Goal: Task Accomplishment & Management: Complete application form

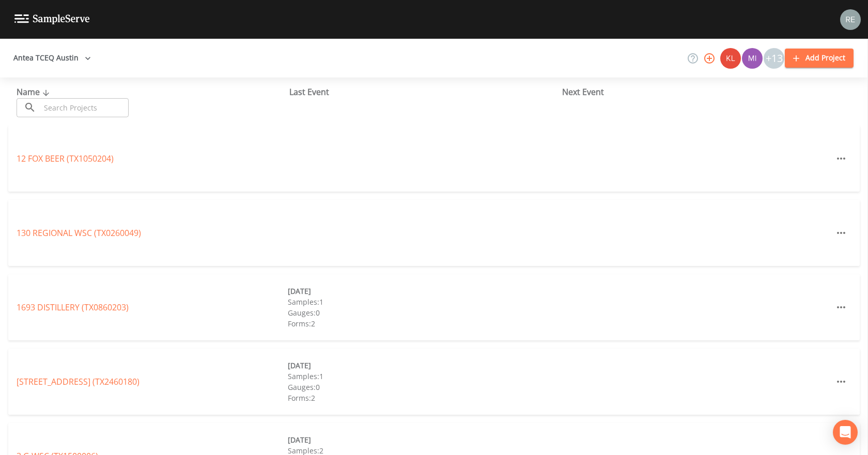
click at [87, 103] on input "text" at bounding box center [84, 107] width 88 height 19
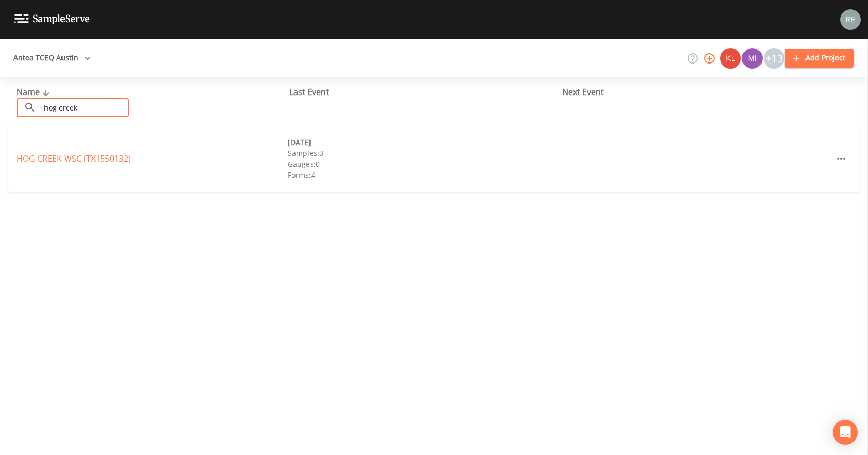
type input "hog creek"
drag, startPoint x: 54, startPoint y: 153, endPoint x: 80, endPoint y: 158, distance: 25.7
click at [80, 158] on link "[GEOGRAPHIC_DATA] (TX1550132)" at bounding box center [74, 158] width 114 height 11
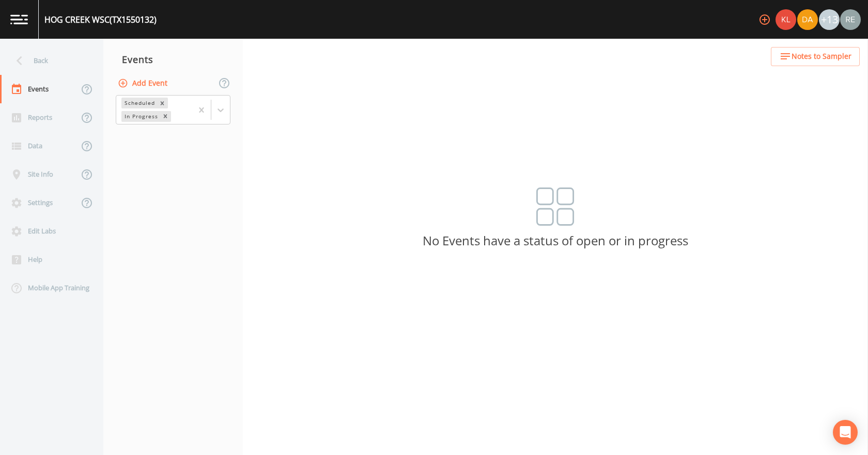
click at [164, 84] on button "Add Event" at bounding box center [144, 83] width 56 height 19
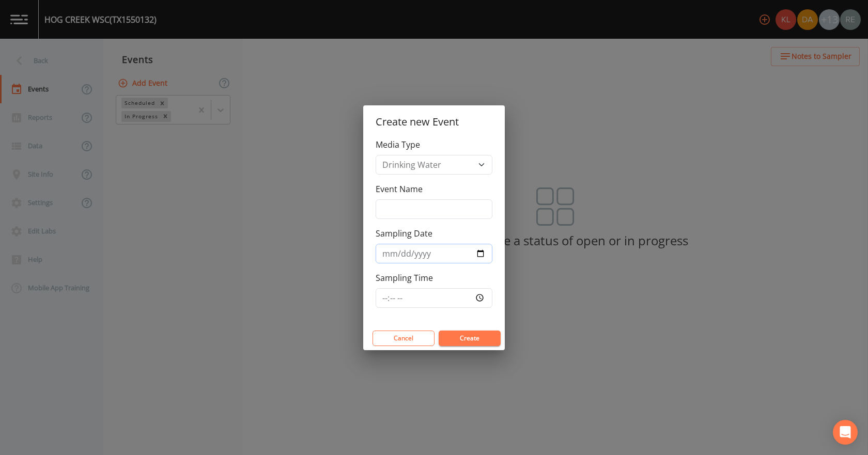
click at [432, 195] on input "Sampling Date" at bounding box center [433, 254] width 117 height 20
drag, startPoint x: 482, startPoint y: 253, endPoint x: 460, endPoint y: 262, distance: 24.3
click at [432, 195] on input "Sampling Date" at bounding box center [433, 254] width 117 height 20
type input "[DATE]"
click at [432, 195] on button "Create" at bounding box center [469, 338] width 62 height 15
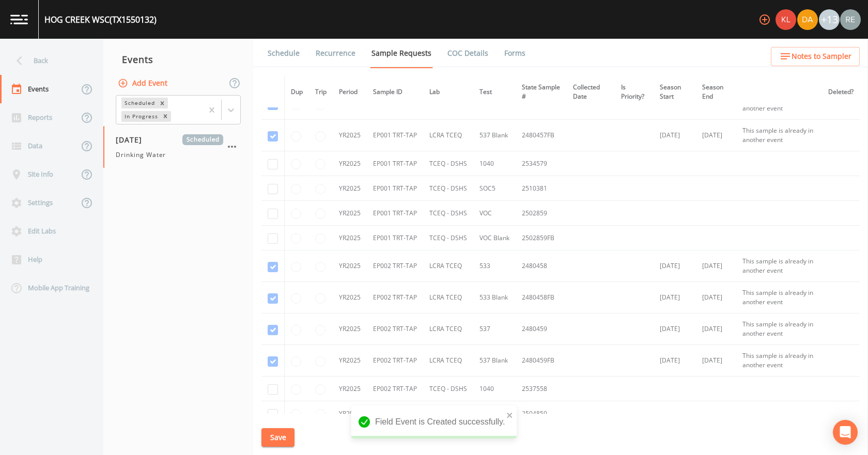
scroll to position [930, 0]
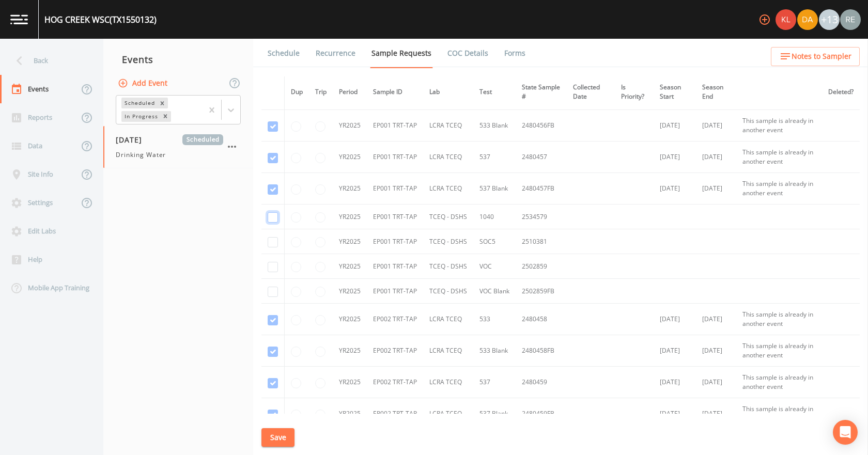
click at [269, 195] on input "checkbox" at bounding box center [273, 217] width 10 height 10
checkbox input "true"
click at [270, 195] on input "checkbox" at bounding box center [273, 242] width 10 height 10
checkbox input "true"
click at [273, 195] on td at bounding box center [272, 266] width 23 height 25
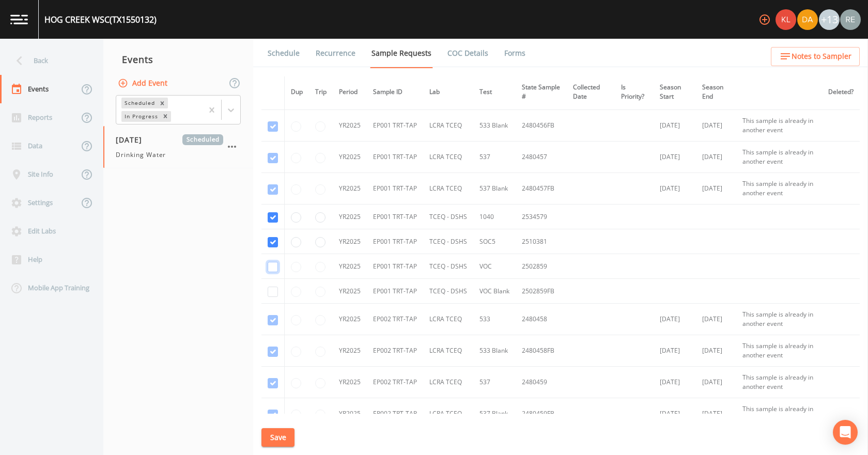
click at [271, 195] on input "checkbox" at bounding box center [273, 267] width 10 height 10
checkbox input "true"
click at [273, 195] on input "checkbox" at bounding box center [273, 292] width 10 height 10
checkbox input "true"
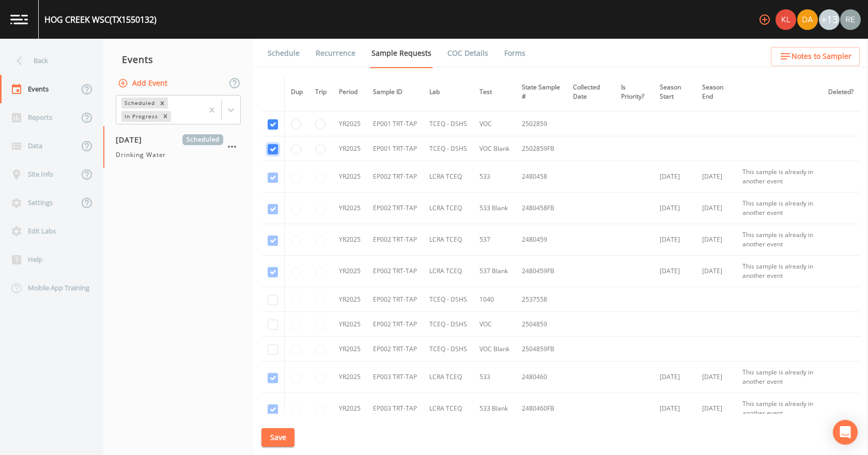
scroll to position [1085, 0]
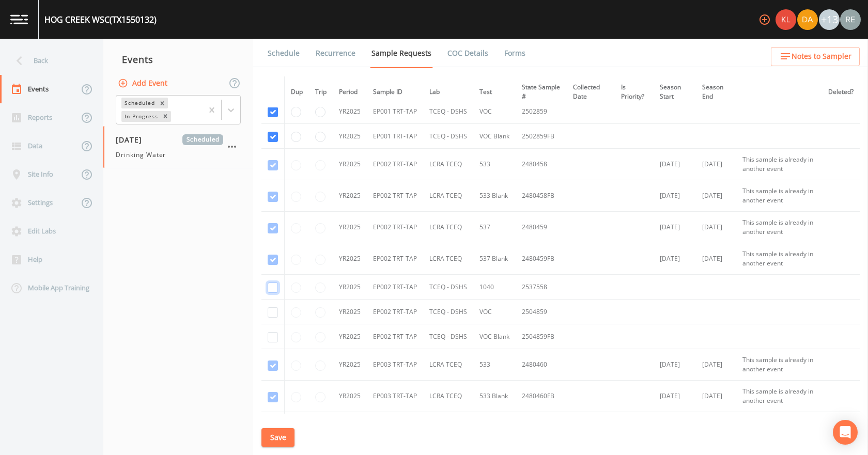
click at [274, 195] on input "checkbox" at bounding box center [273, 288] width 10 height 10
checkbox input "true"
click at [273, 195] on input "checkbox" at bounding box center [273, 312] width 10 height 10
checkbox input "true"
click at [275, 195] on input "checkbox" at bounding box center [273, 337] width 10 height 10
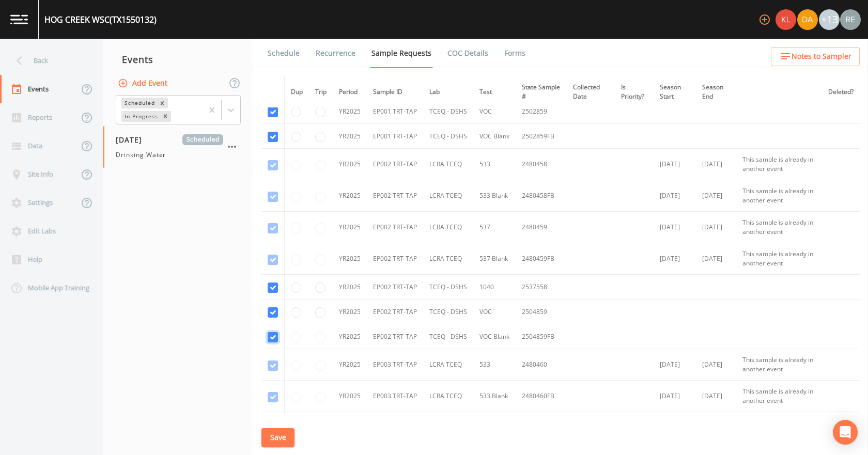
checkbox input "true"
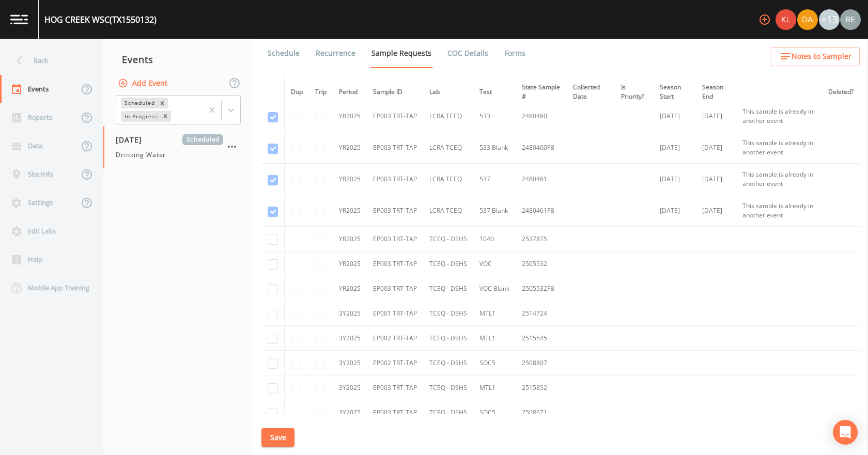
scroll to position [1343, 0]
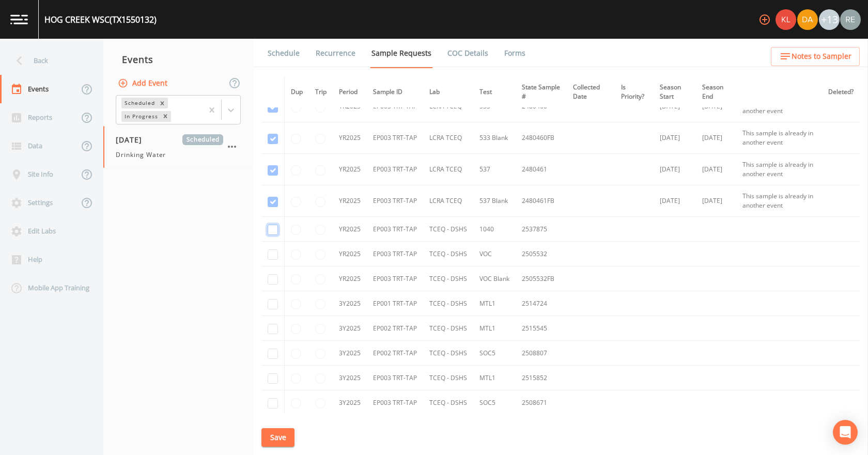
click at [272, 195] on input "checkbox" at bounding box center [273, 230] width 10 height 10
checkbox input "true"
click at [273, 195] on input "checkbox" at bounding box center [273, 254] width 10 height 10
checkbox input "true"
click at [268, 195] on input "checkbox" at bounding box center [273, 279] width 10 height 10
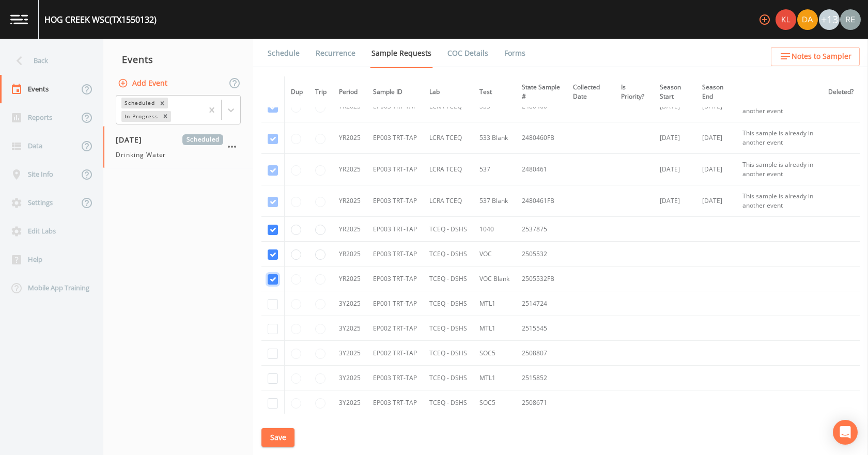
checkbox input "true"
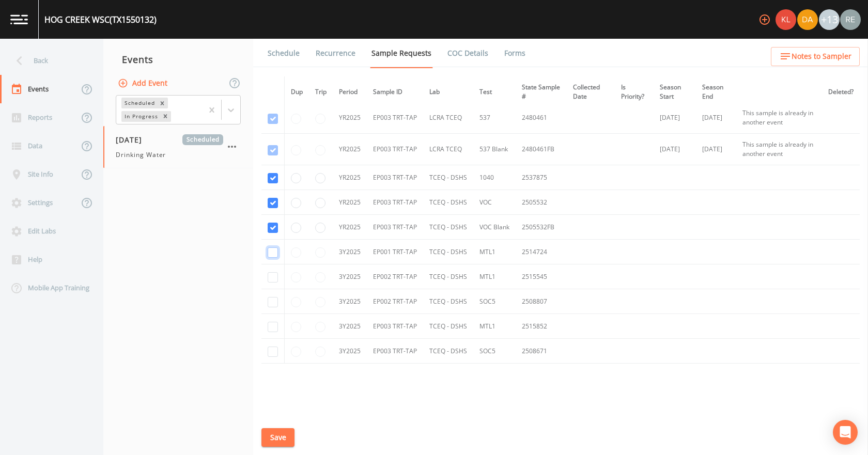
click at [270, 195] on input "checkbox" at bounding box center [273, 252] width 10 height 10
checkbox input "true"
click at [274, 195] on input "checkbox" at bounding box center [273, 277] width 10 height 10
checkbox input "true"
click at [269, 195] on input "checkbox" at bounding box center [273, 302] width 10 height 10
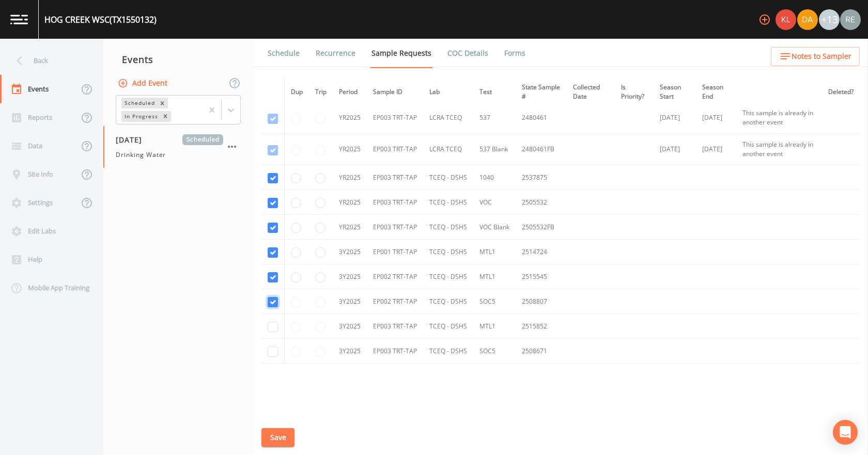
checkbox input "true"
click at [274, 195] on input "checkbox" at bounding box center [273, 327] width 10 height 10
checkbox input "true"
click at [275, 195] on input "checkbox" at bounding box center [273, 352] width 10 height 10
checkbox input "true"
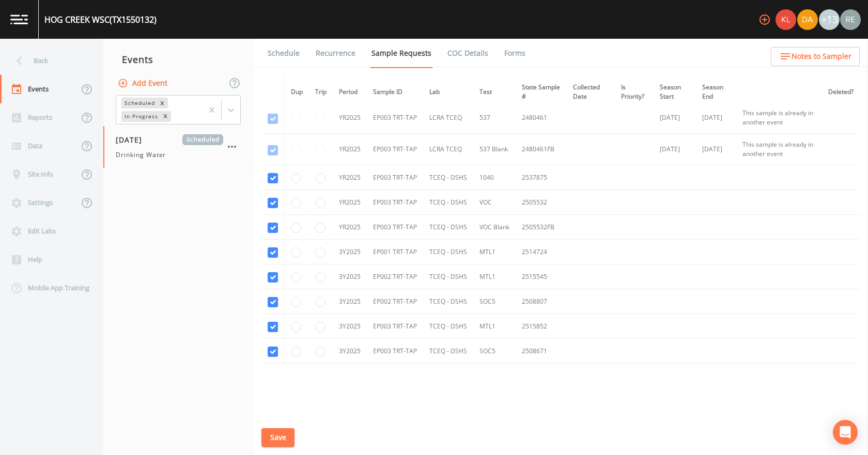
click at [285, 195] on button "Save" at bounding box center [277, 437] width 33 height 19
click at [292, 55] on link "Schedule" at bounding box center [283, 53] width 35 height 29
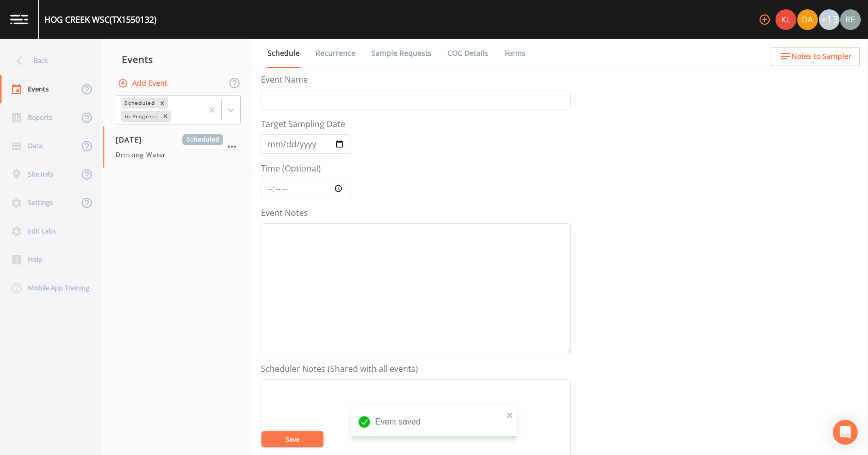
scroll to position [274, 0]
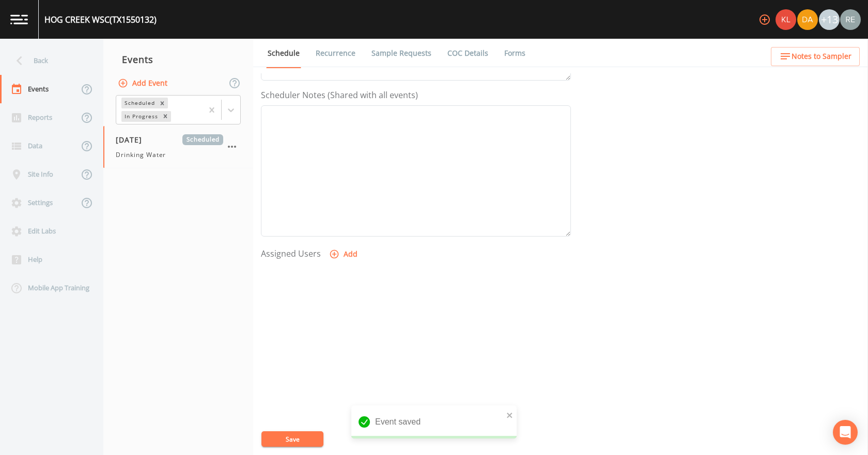
click at [348, 195] on button "Add" at bounding box center [344, 254] width 35 height 19
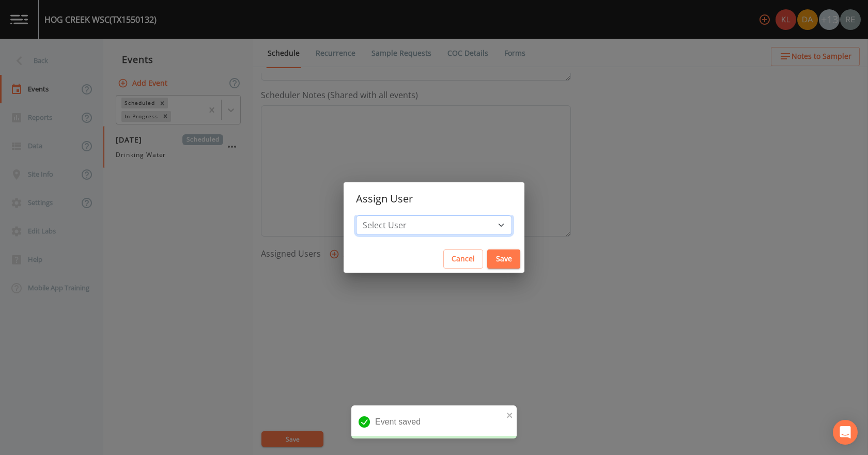
click at [398, 195] on select "Select User [PERSON_NAME] [PERSON_NAME] [PERSON_NAME] [PERSON_NAME] [PERSON_NAM…" at bounding box center [434, 225] width 156 height 20
select select "cda467bf-2385-465e-b0d0-2ef008f7967e"
click at [388, 195] on select "Select User [PERSON_NAME] [PERSON_NAME] [PERSON_NAME] [PERSON_NAME] [PERSON_NAM…" at bounding box center [434, 225] width 156 height 20
click at [432, 195] on button "Save" at bounding box center [503, 258] width 33 height 19
select select
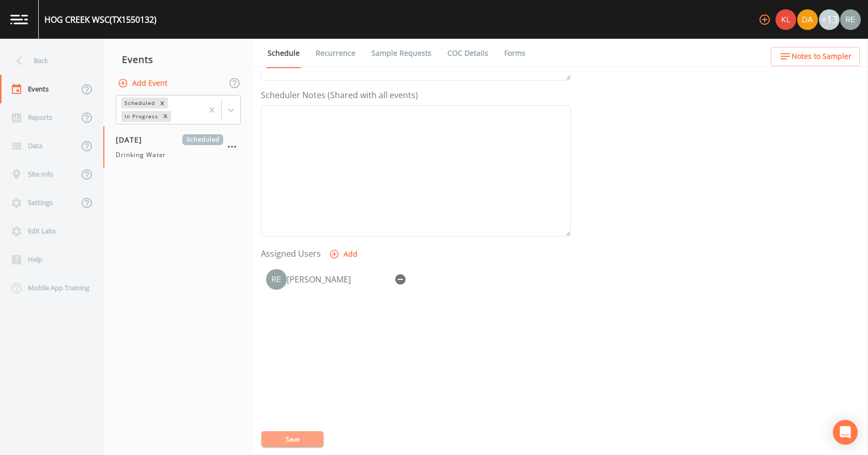
click at [306, 195] on button "Save" at bounding box center [292, 438] width 62 height 15
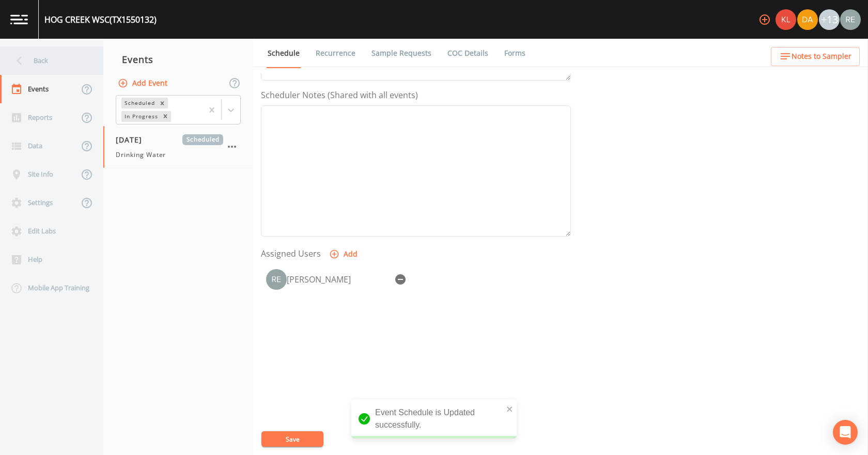
click at [39, 65] on div "Back" at bounding box center [46, 60] width 93 height 28
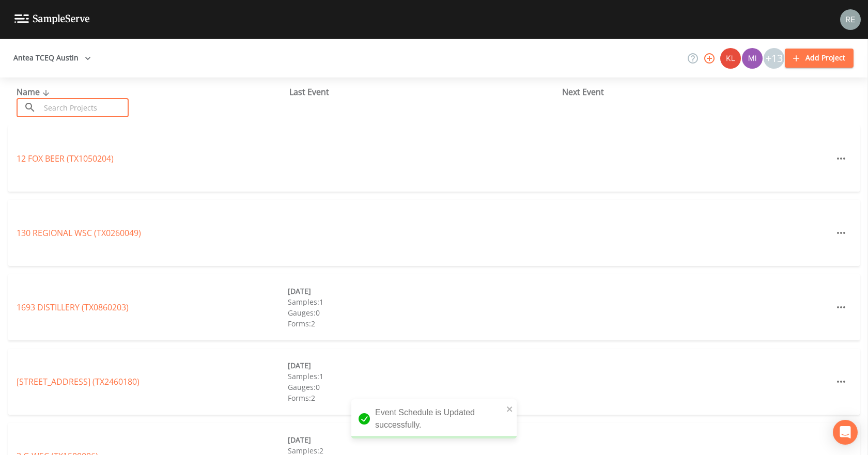
click at [84, 106] on input "text" at bounding box center [84, 107] width 88 height 19
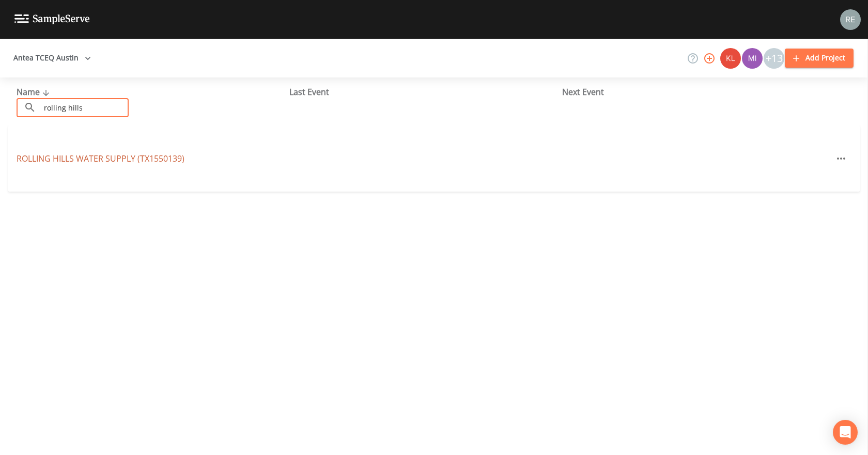
type input "rolling hills"
click at [77, 160] on link "ROLLING HILLS WATER SUPPLY (TX1550139)" at bounding box center [101, 158] width 168 height 11
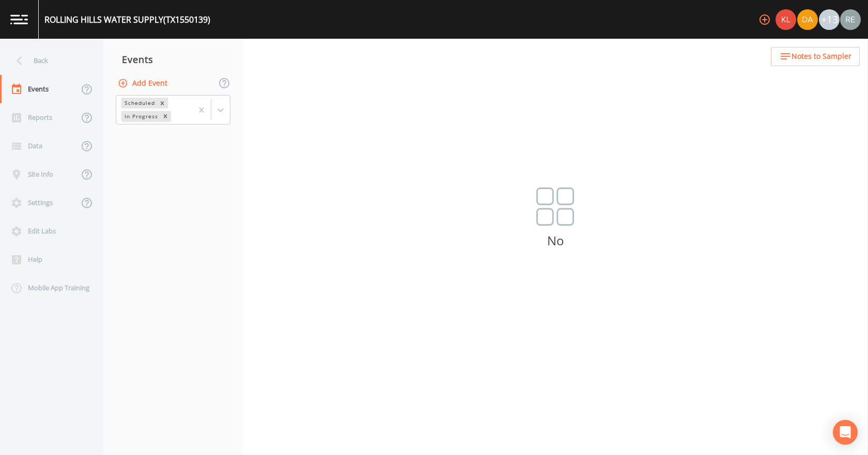
click at [149, 70] on div "Events" at bounding box center [172, 59] width 139 height 26
click at [152, 81] on button "Add Event" at bounding box center [144, 83] width 56 height 19
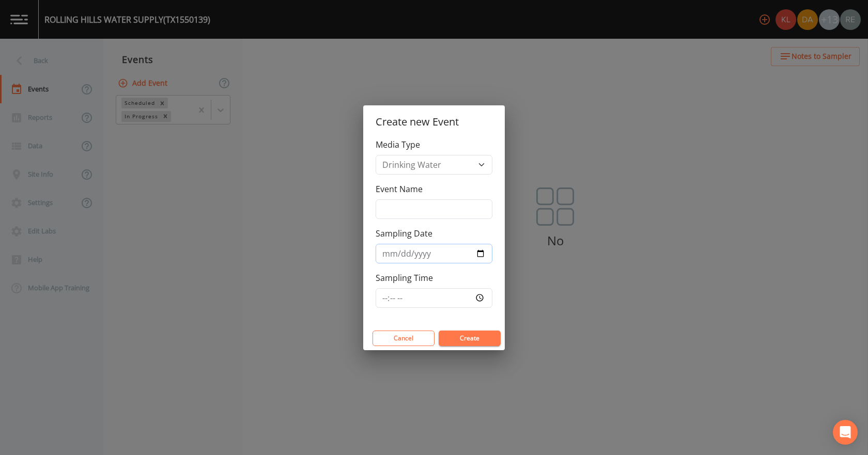
click at [432, 195] on input "Sampling Date" at bounding box center [433, 254] width 117 height 20
type input "[DATE]"
click at [432, 195] on button "Create" at bounding box center [469, 338] width 62 height 15
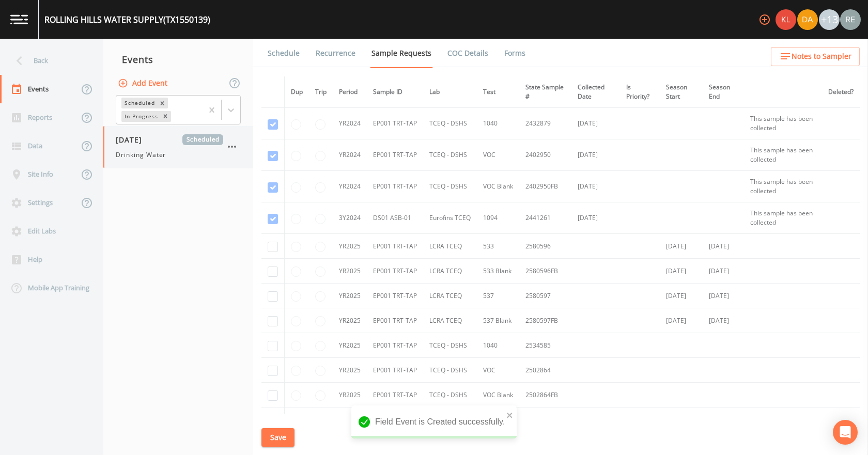
click at [153, 161] on div "[DATE] Scheduled Drinking Water" at bounding box center [178, 147] width 150 height 42
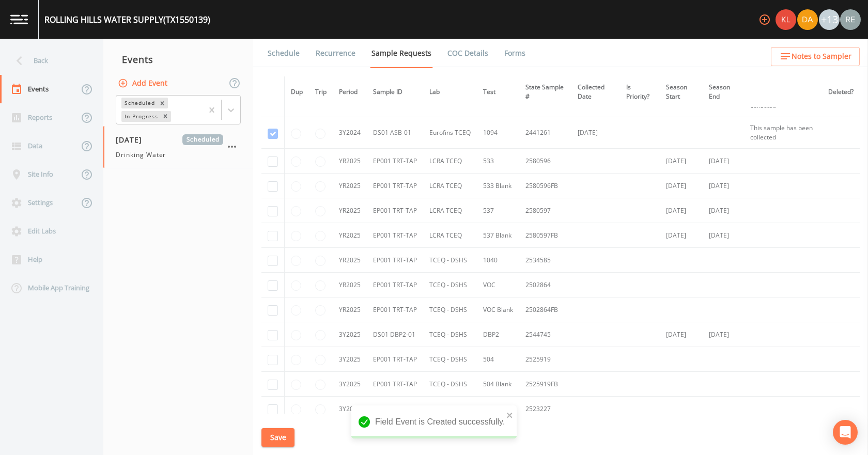
scroll to position [103, 0]
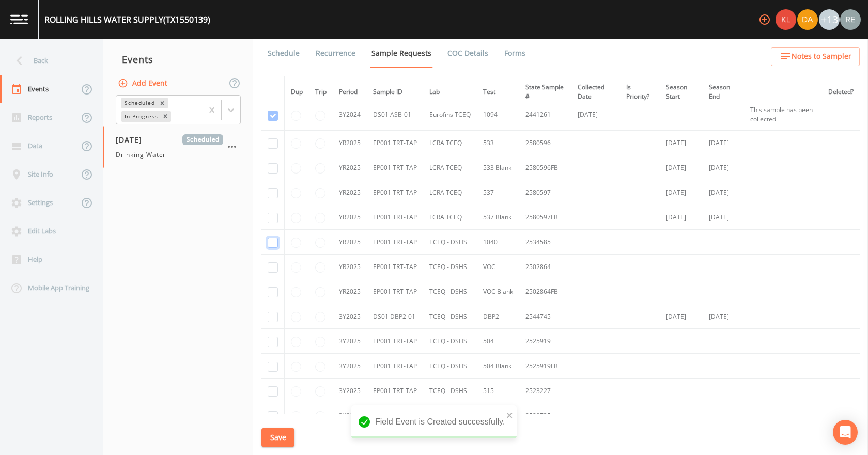
click at [273, 195] on input "checkbox" at bounding box center [273, 243] width 10 height 10
checkbox input "true"
click at [277, 195] on input "checkbox" at bounding box center [273, 267] width 10 height 10
checkbox input "true"
click at [274, 195] on input "checkbox" at bounding box center [273, 292] width 10 height 10
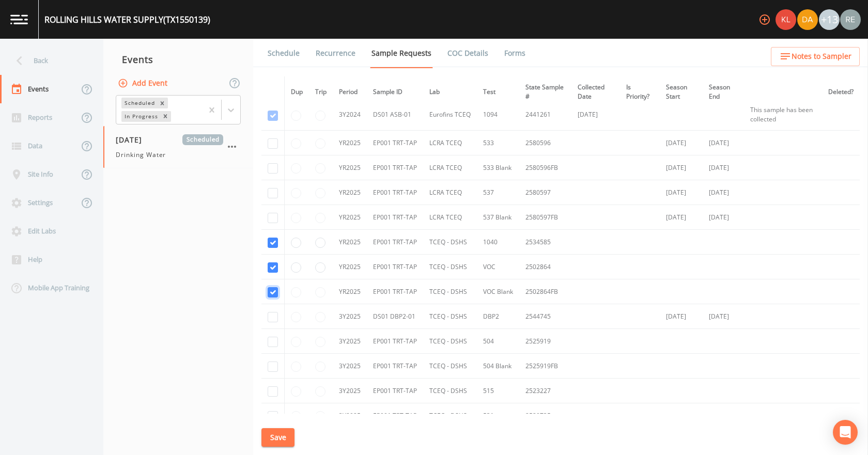
checkbox input "true"
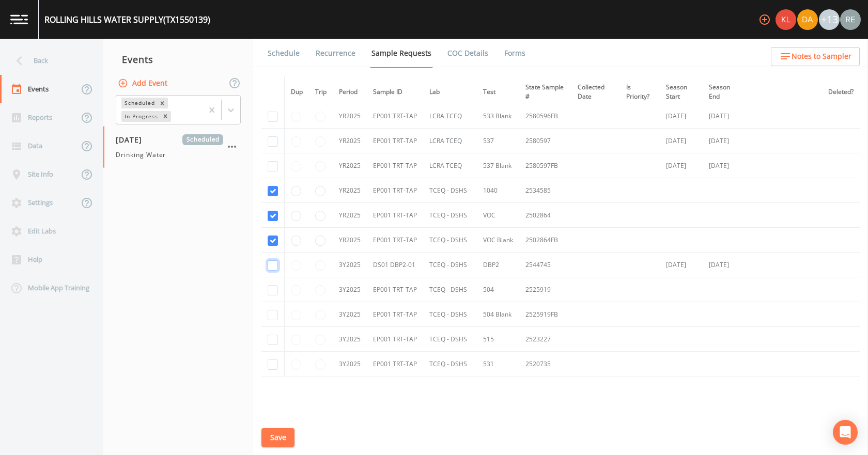
click at [272, 195] on input "checkbox" at bounding box center [273, 265] width 10 height 10
checkbox input "true"
click at [272, 195] on input "checkbox" at bounding box center [273, 290] width 10 height 10
checkbox input "true"
click at [269, 195] on input "checkbox" at bounding box center [273, 315] width 10 height 10
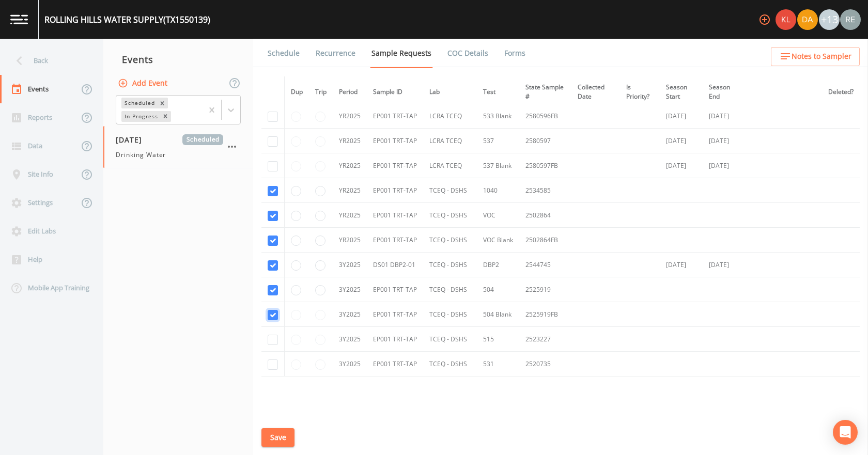
checkbox input "true"
click at [275, 195] on td at bounding box center [272, 339] width 23 height 25
click at [277, 195] on input "checkbox" at bounding box center [273, 340] width 10 height 10
checkbox input "true"
click at [272, 195] on input "checkbox" at bounding box center [273, 364] width 10 height 10
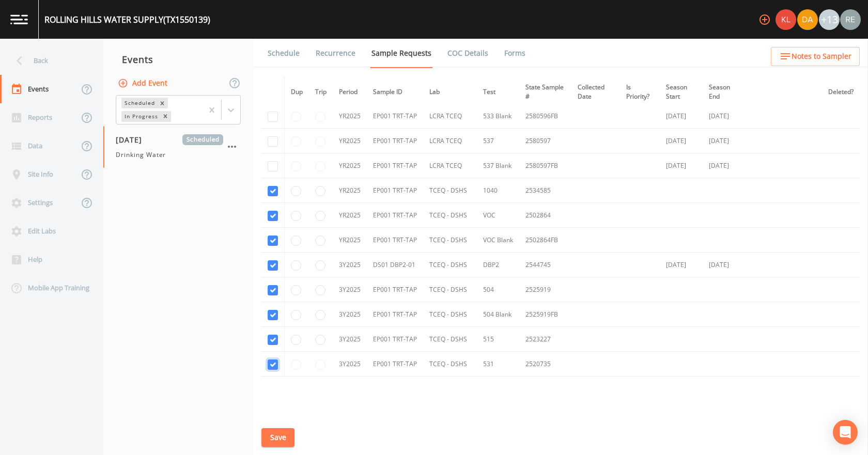
checkbox input "true"
drag, startPoint x: 282, startPoint y: 434, endPoint x: 286, endPoint y: 417, distance: 17.5
click at [280, 195] on button "Save" at bounding box center [277, 437] width 33 height 19
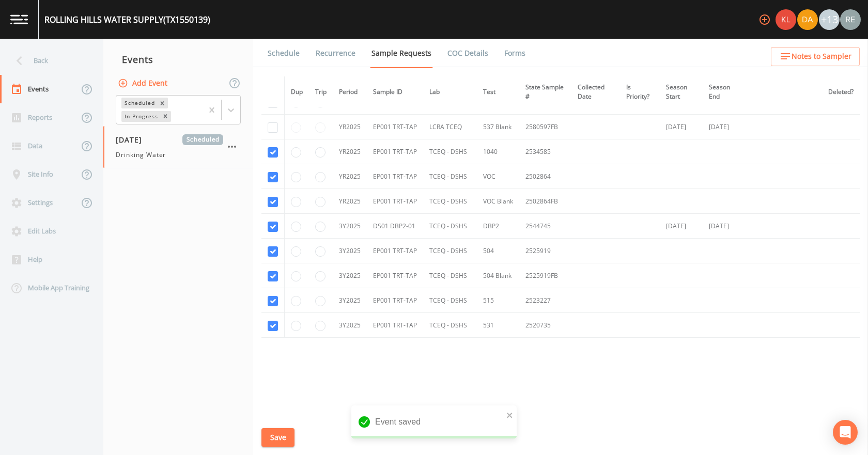
scroll to position [200, 0]
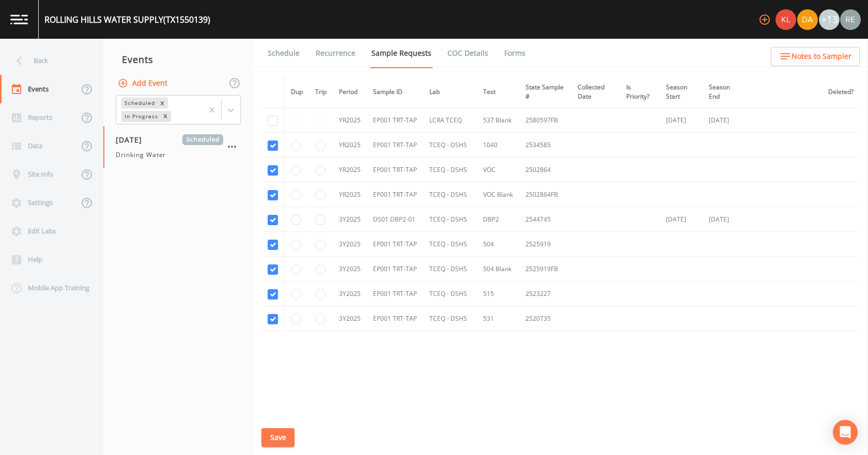
click at [282, 195] on button "Save" at bounding box center [277, 437] width 33 height 19
click at [283, 57] on link "Schedule" at bounding box center [283, 53] width 35 height 29
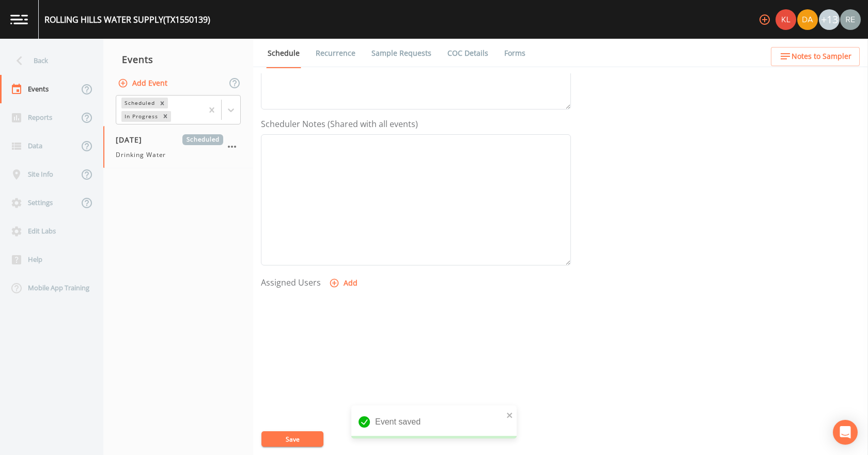
scroll to position [258, 0]
click at [347, 195] on button "Add" at bounding box center [344, 269] width 35 height 19
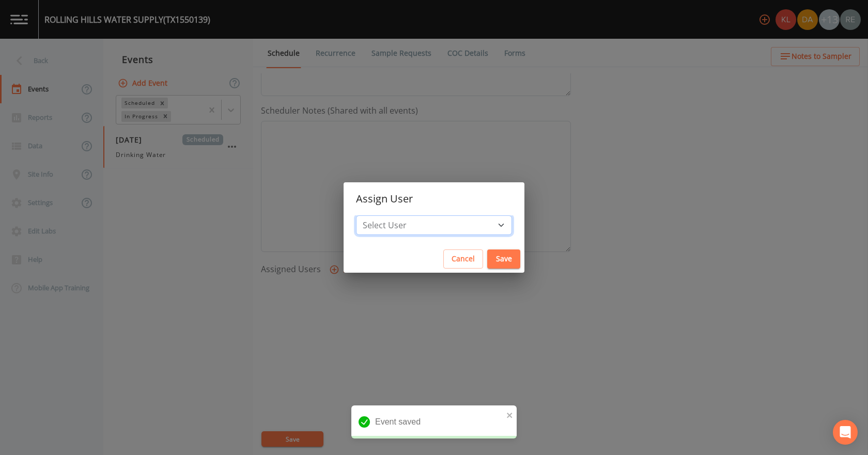
click at [425, 195] on select "Select User [PERSON_NAME] [PERSON_NAME] [PERSON_NAME] [PERSON_NAME] [PERSON_NAM…" at bounding box center [434, 225] width 156 height 20
select select "cda467bf-2385-465e-b0d0-2ef008f7967e"
click at [388, 195] on select "Select User [PERSON_NAME] [PERSON_NAME] [PERSON_NAME] [PERSON_NAME] [PERSON_NAM…" at bounding box center [434, 225] width 156 height 20
click at [432, 195] on button "Save" at bounding box center [503, 258] width 33 height 19
select select
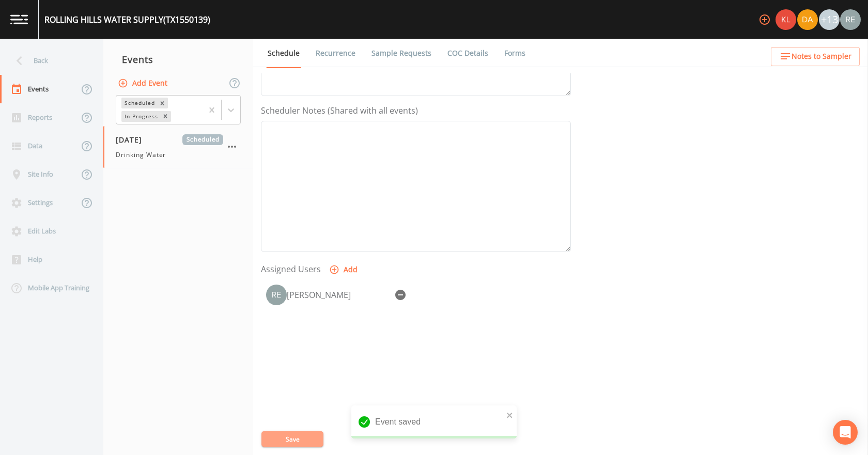
click at [304, 195] on button "Save" at bounding box center [292, 438] width 62 height 15
click at [51, 63] on div "Back" at bounding box center [46, 60] width 93 height 28
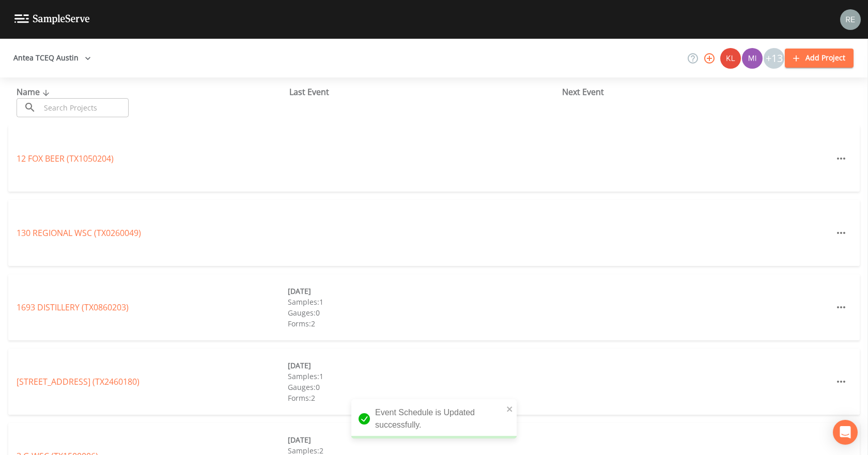
click at [70, 106] on input "text" at bounding box center [84, 107] width 88 height 19
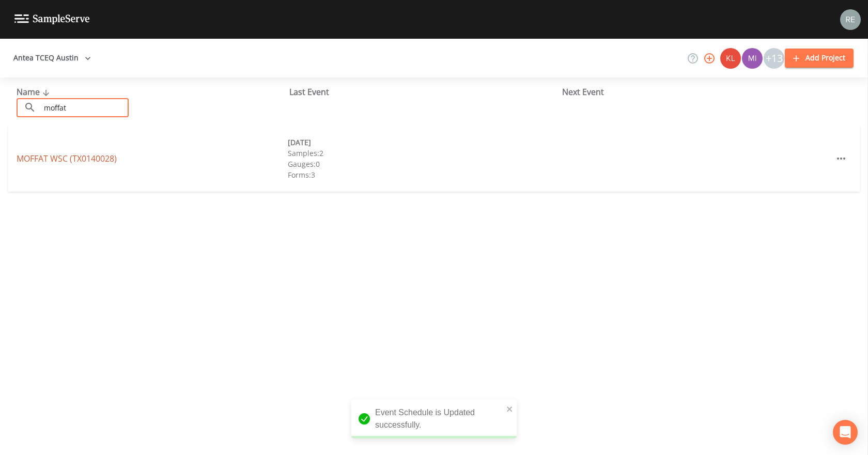
type input "moffat"
click at [77, 156] on link "MOFFAT WSC (TX0140028)" at bounding box center [67, 158] width 100 height 11
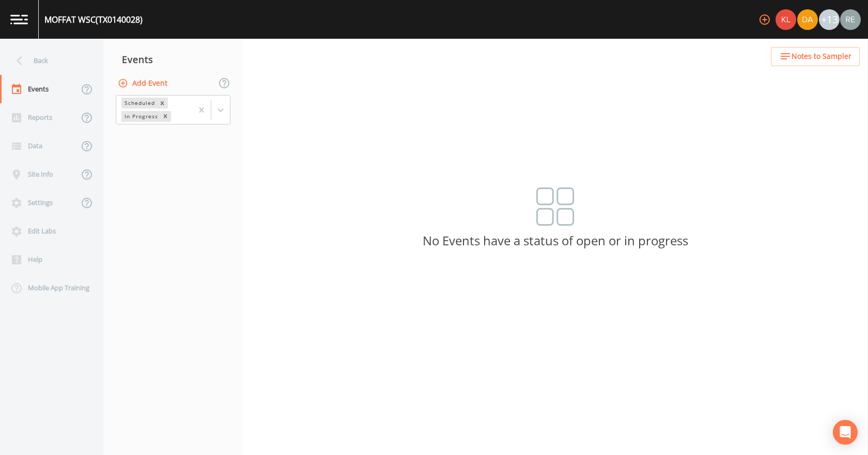
click at [145, 79] on button "Add Event" at bounding box center [144, 83] width 56 height 19
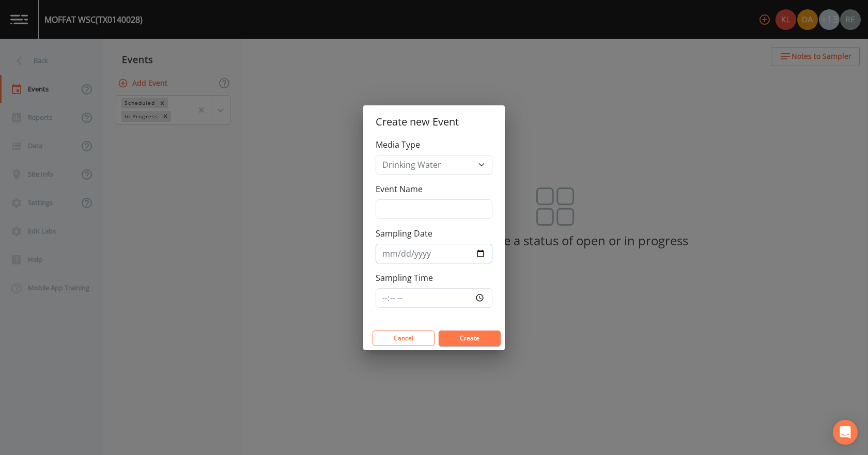
click at [432, 195] on input "Sampling Date" at bounding box center [433, 254] width 117 height 20
type input "[DATE]"
click at [432, 195] on button "Create" at bounding box center [469, 338] width 62 height 15
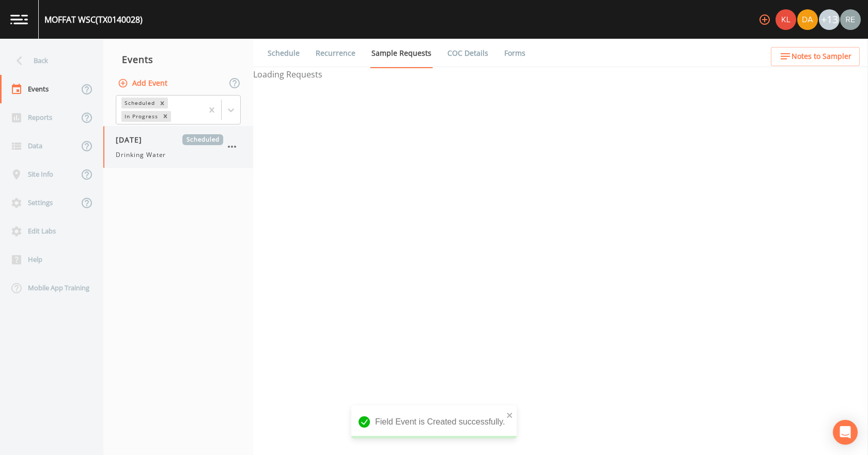
click at [144, 147] on div "[DATE] Scheduled Drinking Water" at bounding box center [169, 146] width 107 height 25
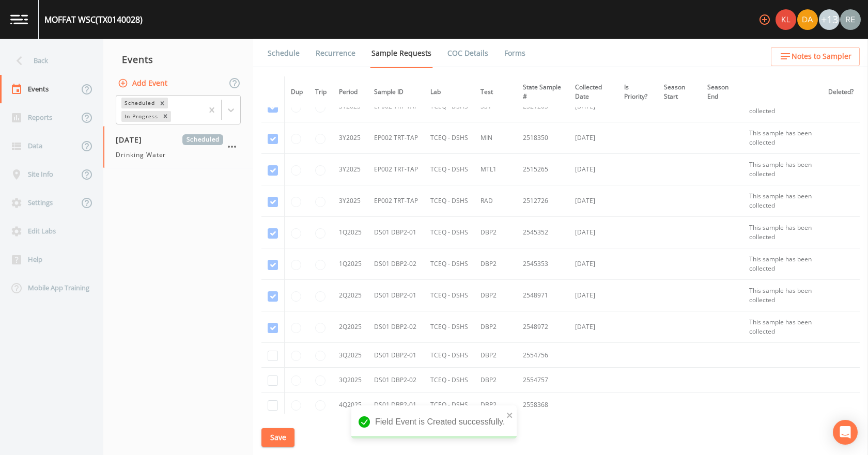
scroll to position [1042, 0]
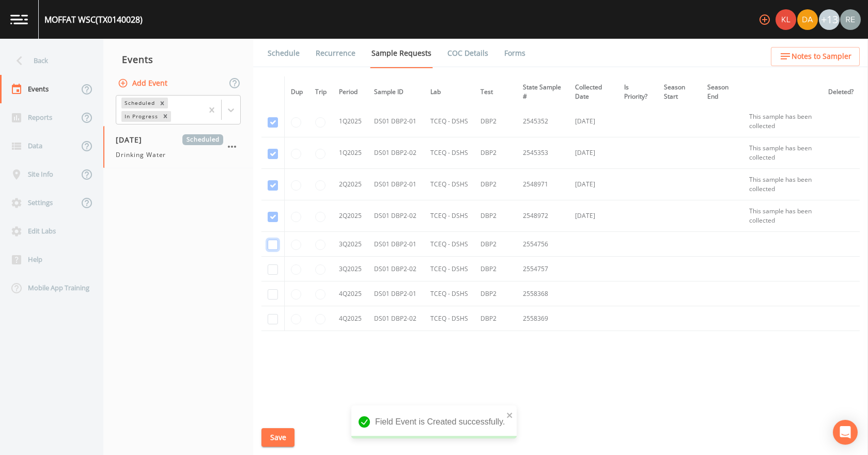
click at [275, 195] on input "checkbox" at bounding box center [273, 245] width 10 height 10
checkbox input "true"
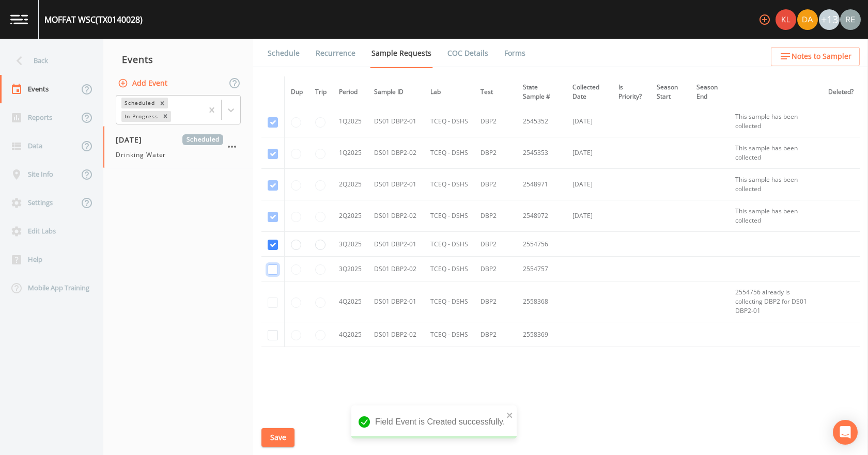
click at [276, 195] on input "checkbox" at bounding box center [273, 269] width 10 height 10
checkbox input "true"
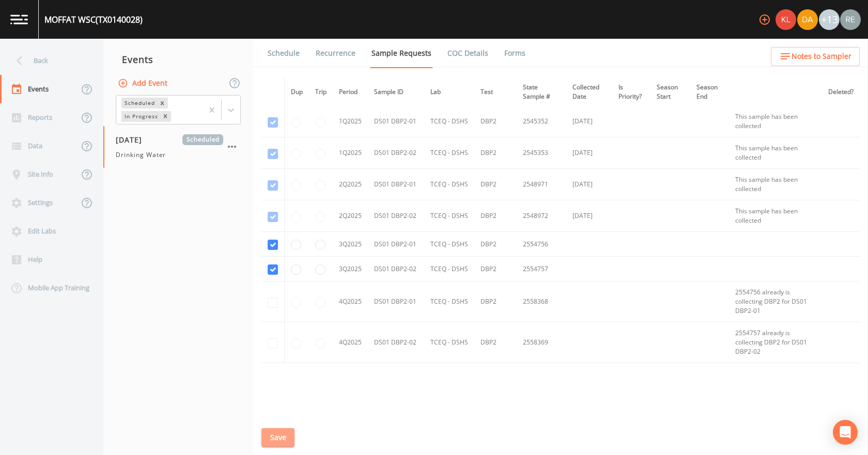
drag, startPoint x: 287, startPoint y: 444, endPoint x: 289, endPoint y: 286, distance: 157.5
click at [286, 195] on button "Save" at bounding box center [277, 437] width 33 height 19
click at [288, 56] on link "Schedule" at bounding box center [283, 53] width 35 height 29
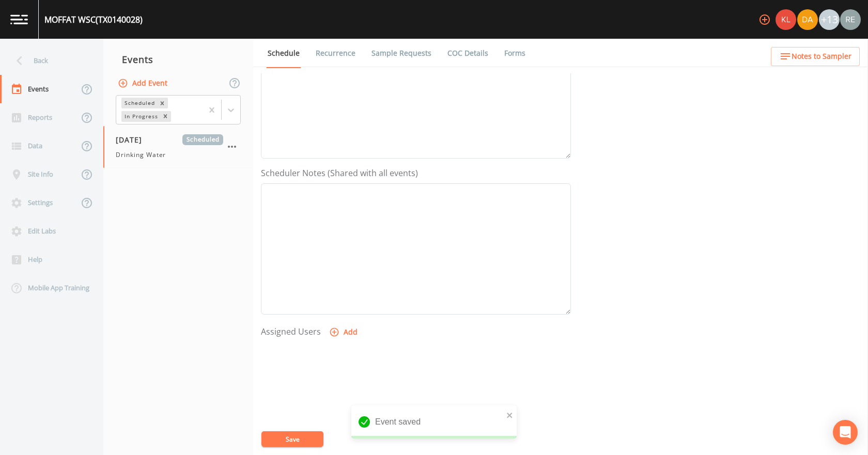
scroll to position [274, 0]
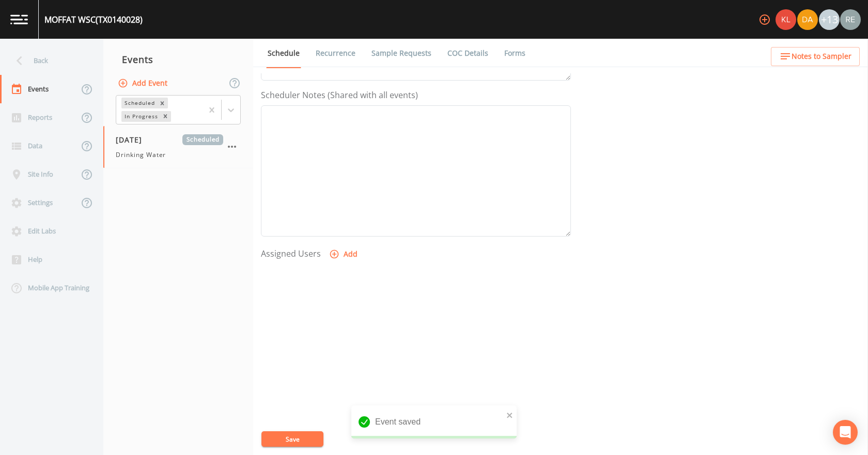
click at [335, 195] on icon "button" at bounding box center [334, 254] width 10 height 10
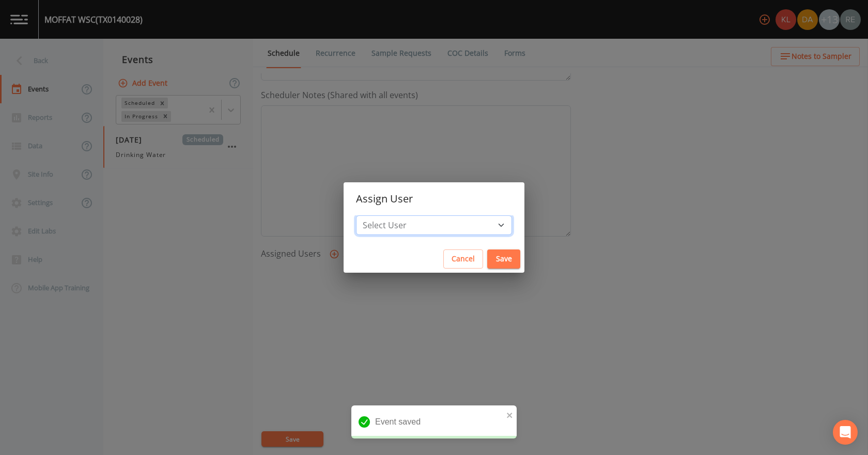
click at [398, 195] on select "Select User [PERSON_NAME] [PERSON_NAME] [PERSON_NAME] [PERSON_NAME] [PERSON_NAM…" at bounding box center [434, 225] width 156 height 20
select select "cda467bf-2385-465e-b0d0-2ef008f7967e"
click at [388, 195] on select "Select User [PERSON_NAME] [PERSON_NAME] [PERSON_NAME] [PERSON_NAME] [PERSON_NAM…" at bounding box center [434, 225] width 156 height 20
click at [432, 195] on button "Save" at bounding box center [503, 258] width 33 height 19
select select
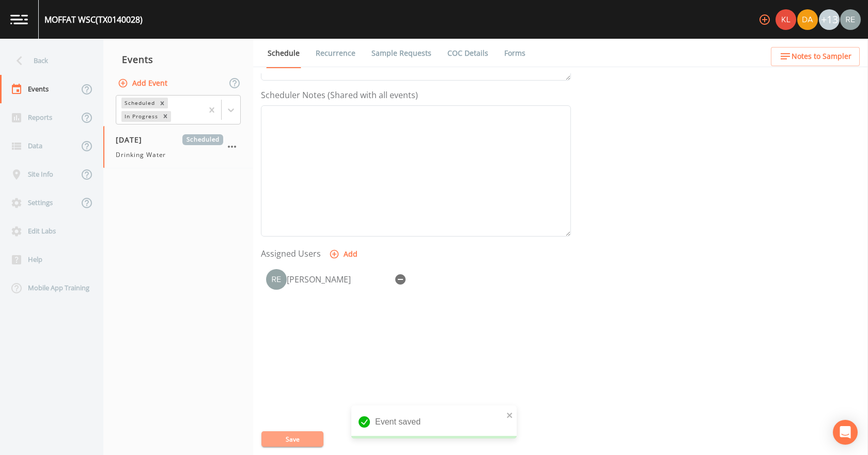
drag, startPoint x: 304, startPoint y: 442, endPoint x: 273, endPoint y: 381, distance: 68.1
click at [304, 195] on button "Save" at bounding box center [292, 438] width 62 height 15
click at [59, 58] on div "Back" at bounding box center [46, 60] width 93 height 28
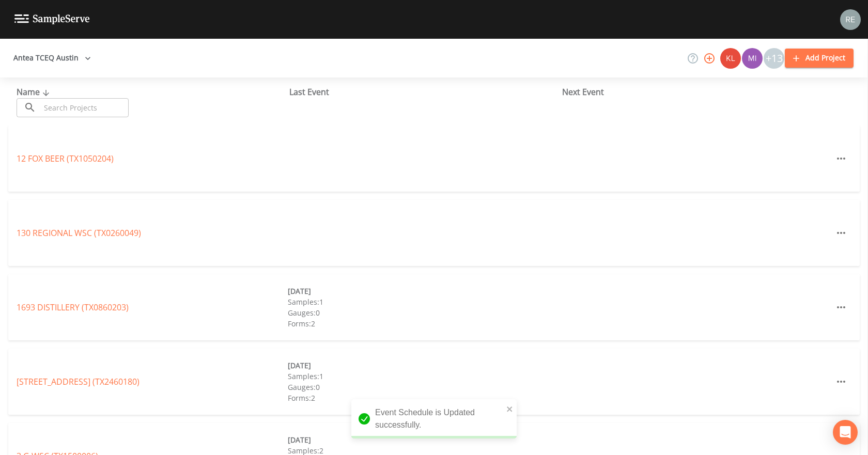
drag, startPoint x: 59, startPoint y: 60, endPoint x: 68, endPoint y: 100, distance: 40.3
click at [68, 100] on input "text" at bounding box center [84, 107] width 88 height 19
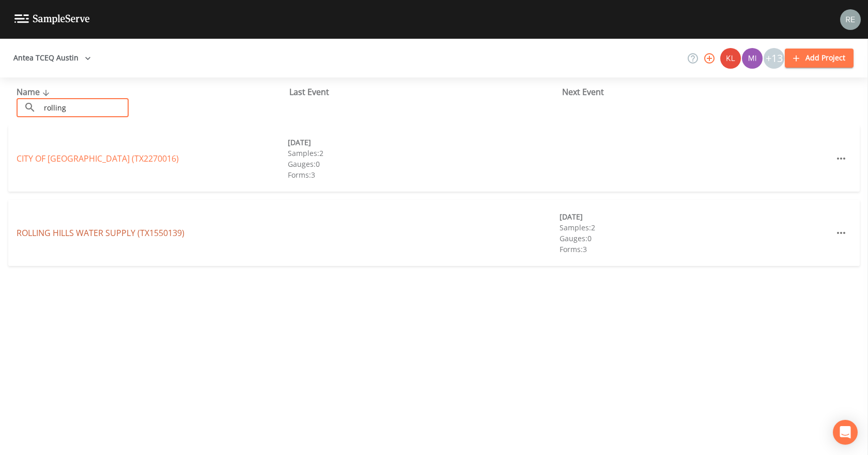
type input "rolling"
click at [91, 195] on link "ROLLING HILLS WATER SUPPLY (TX1550139)" at bounding box center [101, 232] width 168 height 11
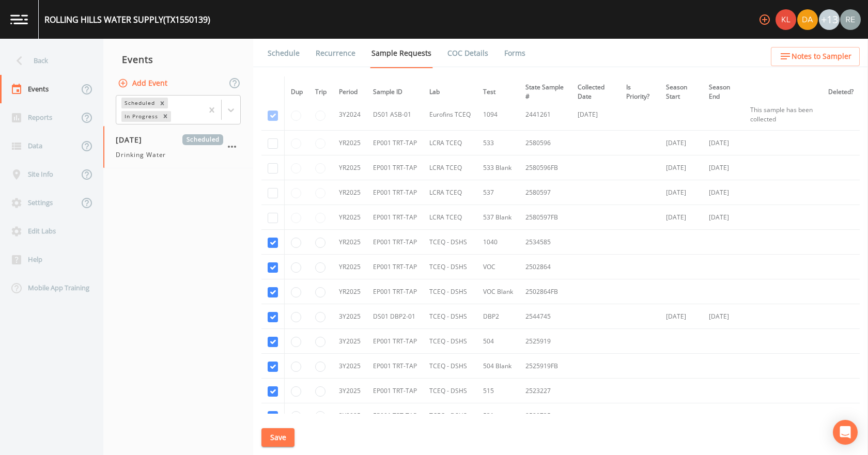
scroll to position [155, 0]
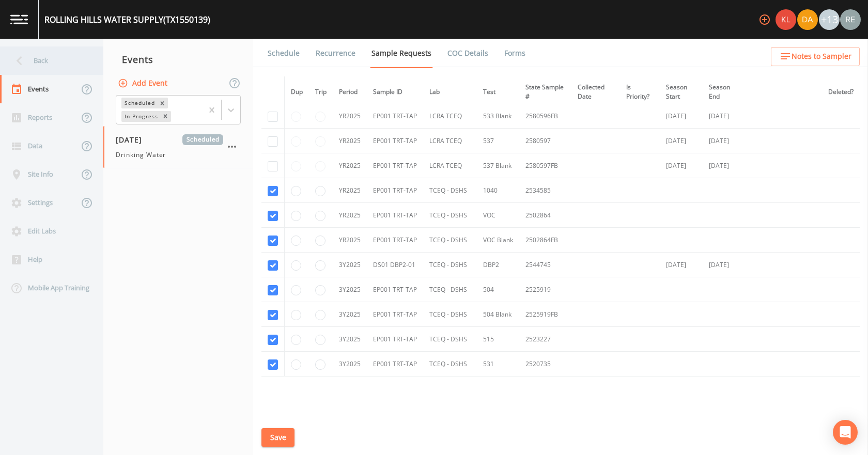
click at [54, 70] on div "Back" at bounding box center [46, 60] width 93 height 28
